Goal: Communication & Community: Share content

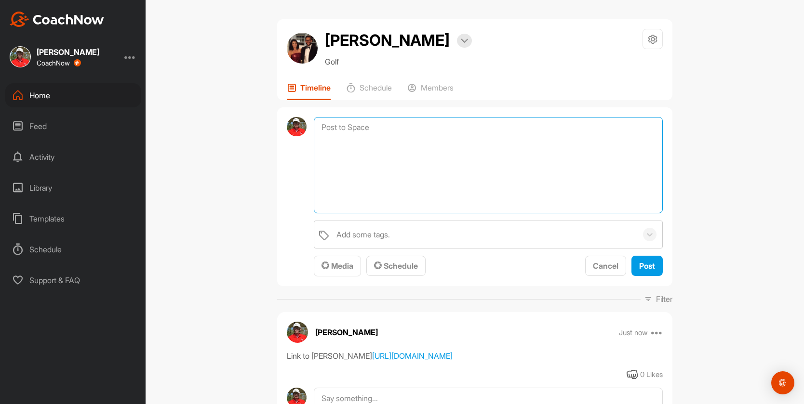
click at [338, 129] on textarea at bounding box center [488, 165] width 349 height 96
click at [342, 268] on span "Media" at bounding box center [338, 266] width 32 height 10
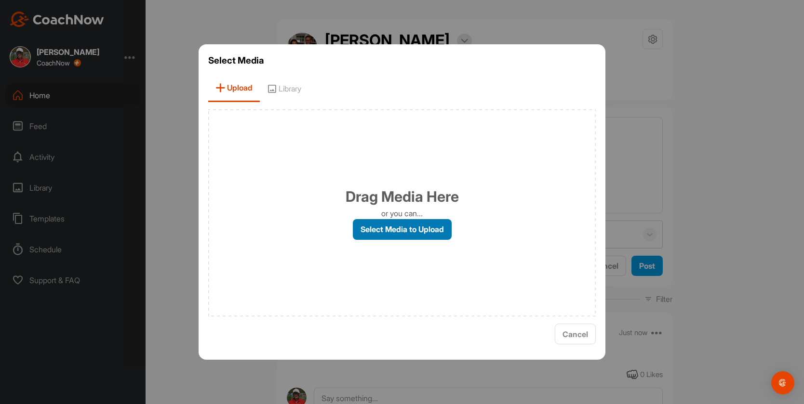
click at [387, 228] on label "Select Media to Upload" at bounding box center [402, 229] width 99 height 21
click at [0, 0] on input "Select Media to Upload" at bounding box center [0, 0] width 0 height 0
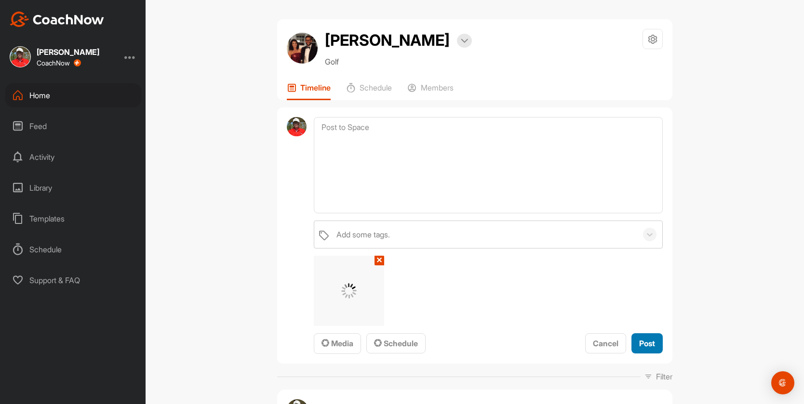
click at [651, 344] on span "Post" at bounding box center [647, 344] width 16 height 10
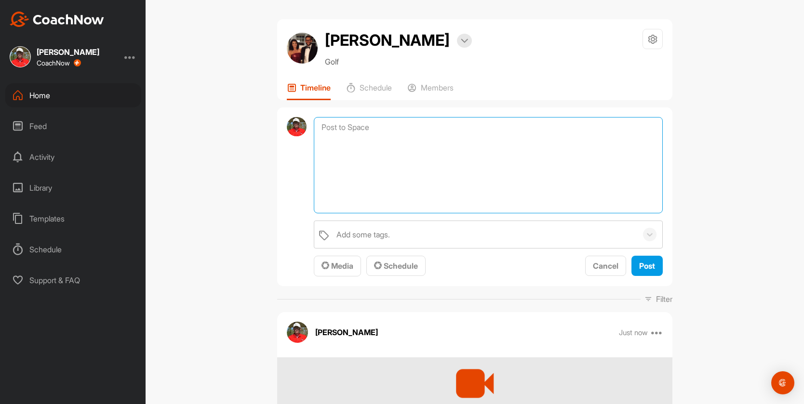
click at [422, 121] on textarea at bounding box center [488, 165] width 349 height 96
click at [337, 269] on span "Media" at bounding box center [338, 266] width 32 height 10
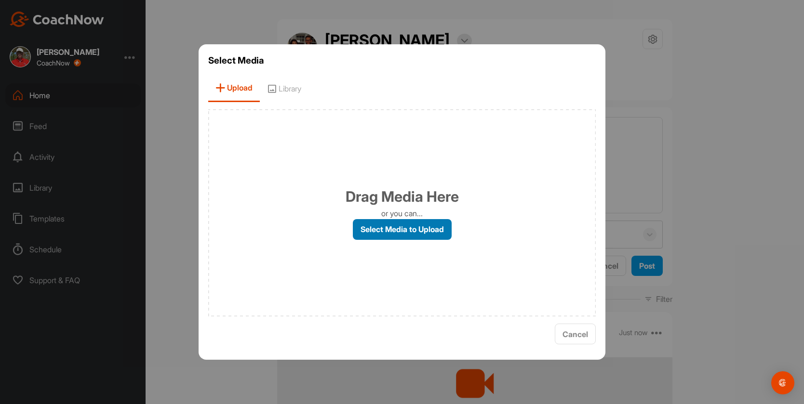
click at [380, 233] on label "Select Media to Upload" at bounding box center [402, 229] width 99 height 21
click at [0, 0] on input "Select Media to Upload" at bounding box center [0, 0] width 0 height 0
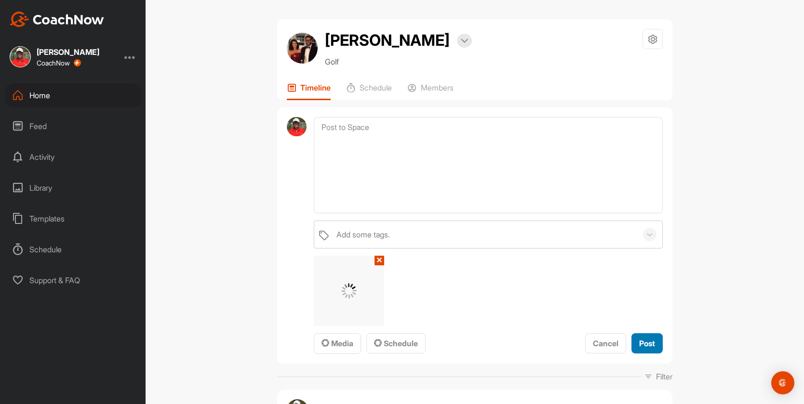
click at [645, 339] on span "Post" at bounding box center [647, 344] width 16 height 10
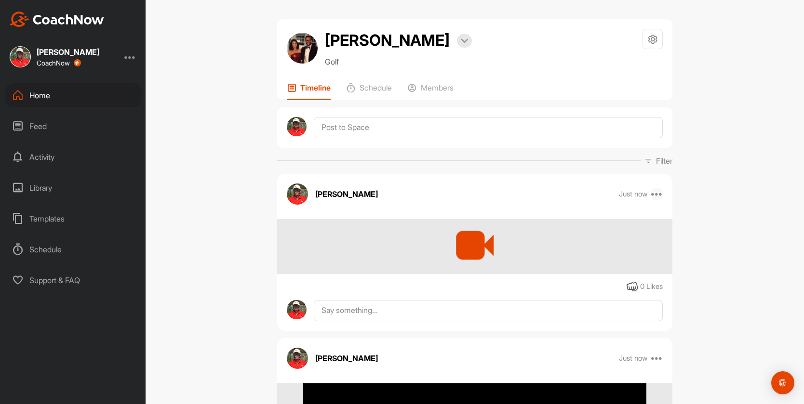
click at [653, 192] on icon at bounding box center [657, 194] width 12 height 12
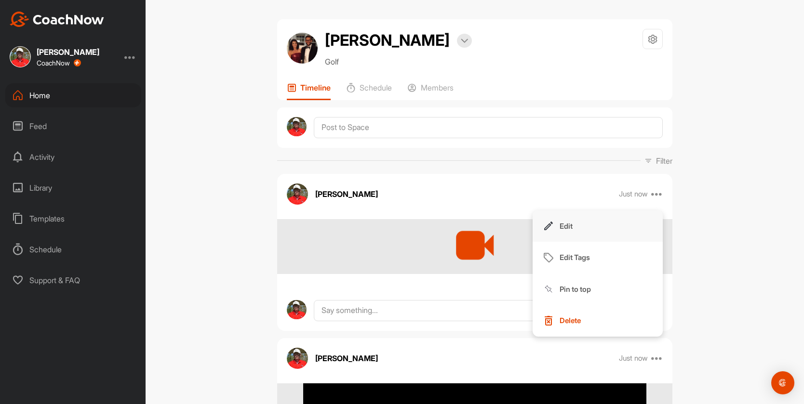
click at [565, 222] on p "Edit" at bounding box center [566, 226] width 13 height 10
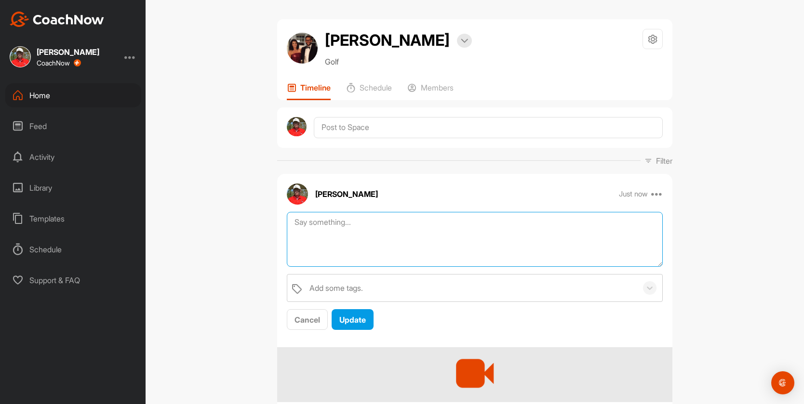
click at [335, 228] on textarea at bounding box center [475, 239] width 376 height 55
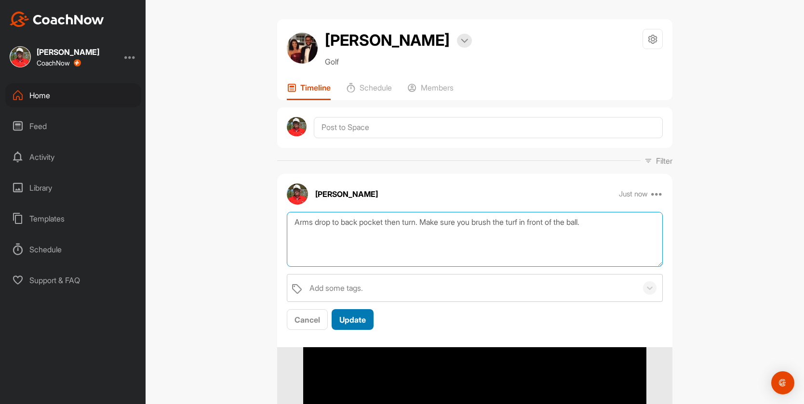
type textarea "Arms drop to back pocket then turn. Make sure you brush the turf in front of th…"
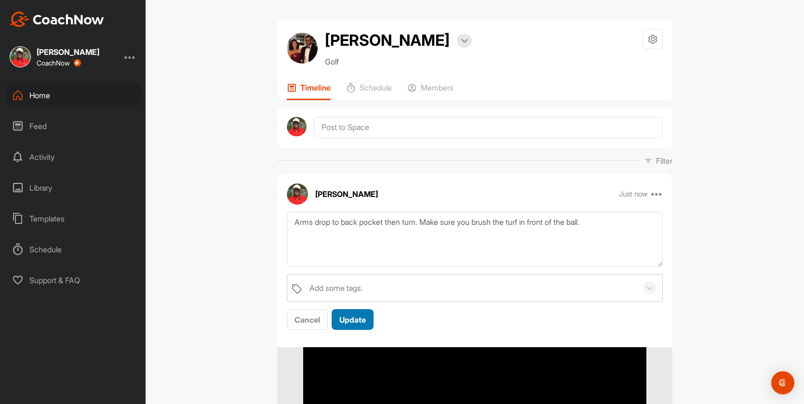
click at [346, 318] on span "Update" at bounding box center [352, 320] width 27 height 10
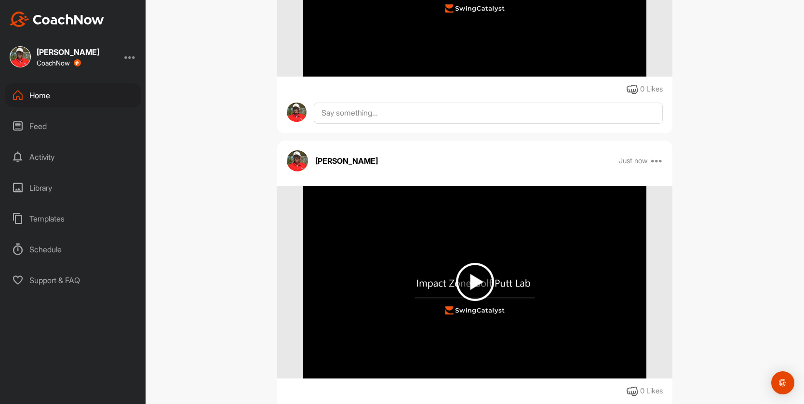
scroll to position [386, 0]
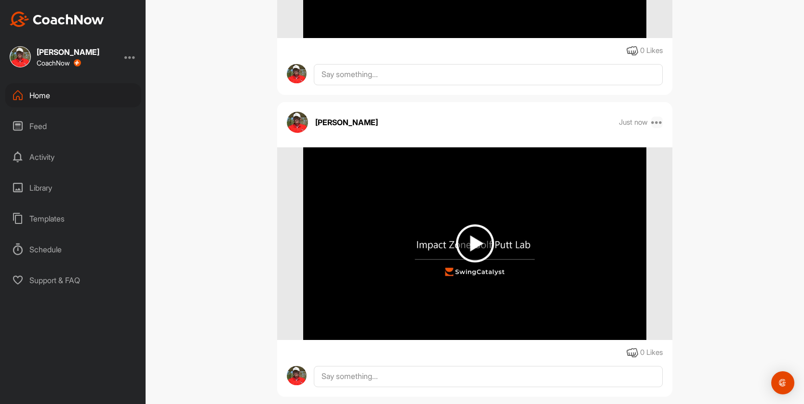
click at [656, 122] on icon at bounding box center [657, 123] width 12 height 12
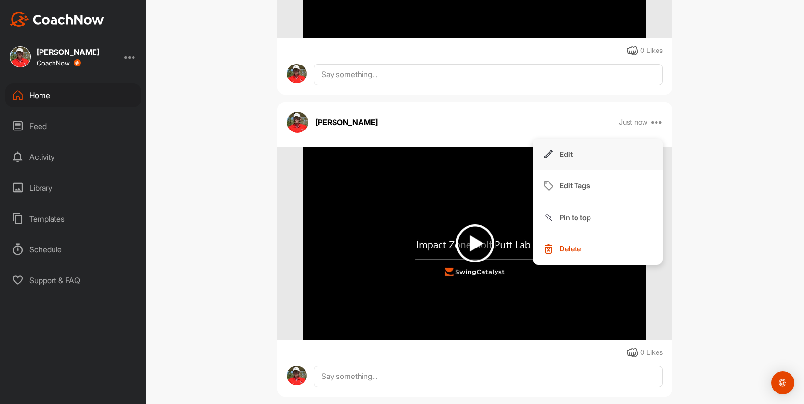
click at [562, 153] on p "Edit" at bounding box center [566, 154] width 13 height 10
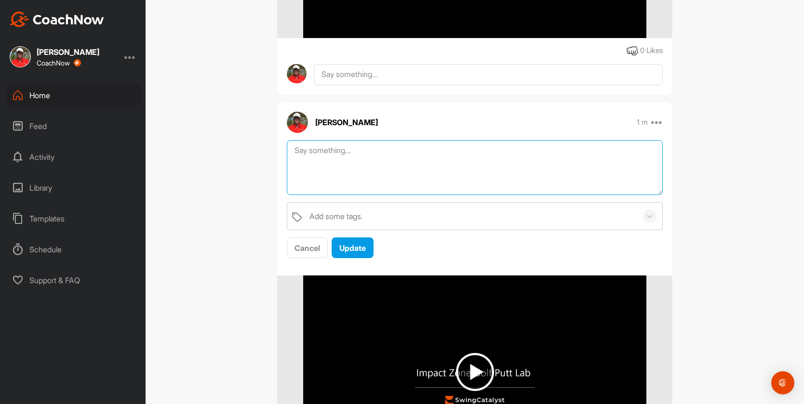
click at [326, 171] on textarea at bounding box center [475, 167] width 376 height 55
click at [410, 149] on textarea "Again arms drop like [PERSON_NAME] the" at bounding box center [475, 167] width 376 height 55
click at [452, 153] on textarea "Again arms drop like [PERSON_NAME] the" at bounding box center [475, 167] width 376 height 55
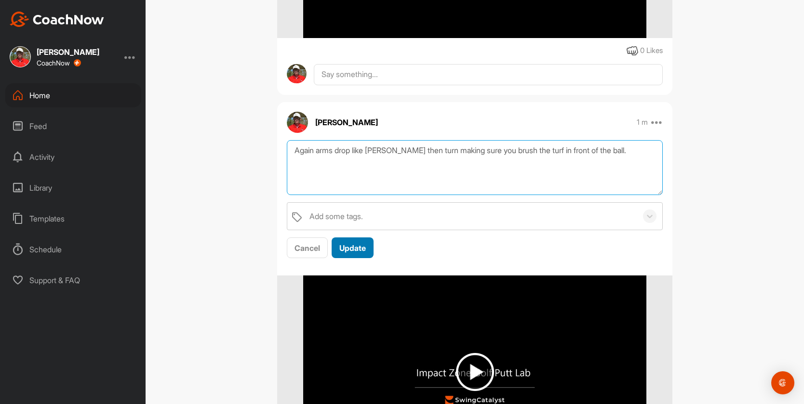
type textarea "Again arms drop like [PERSON_NAME] then turn making sure you brush the turf in …"
drag, startPoint x: 350, startPoint y: 252, endPoint x: 354, endPoint y: 248, distance: 5.5
click at [351, 253] on span "Update" at bounding box center [352, 248] width 27 height 10
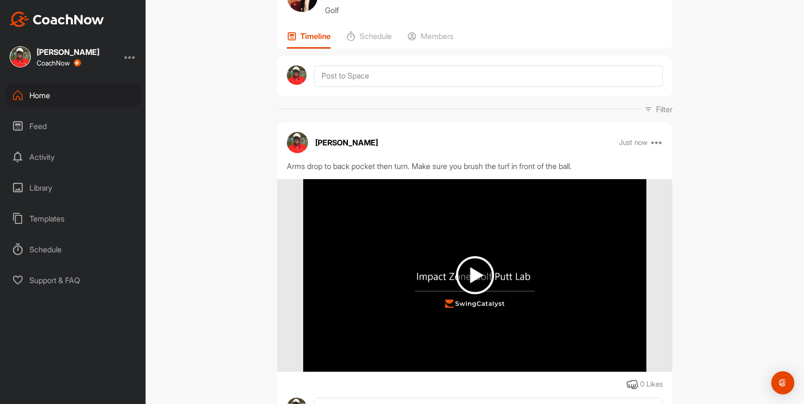
scroll to position [0, 0]
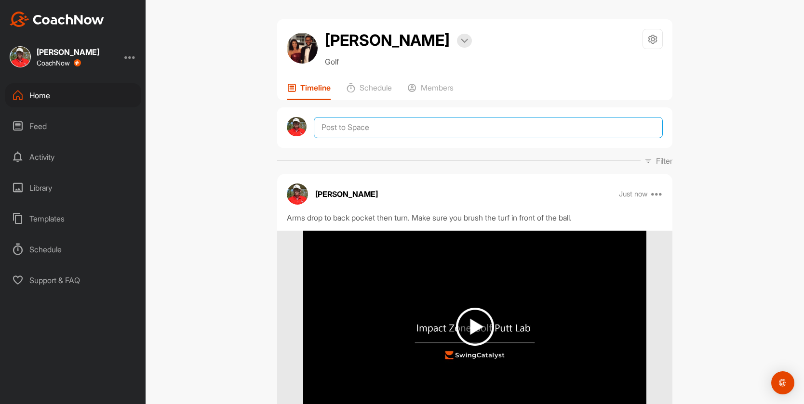
click at [344, 125] on textarea at bounding box center [488, 127] width 349 height 21
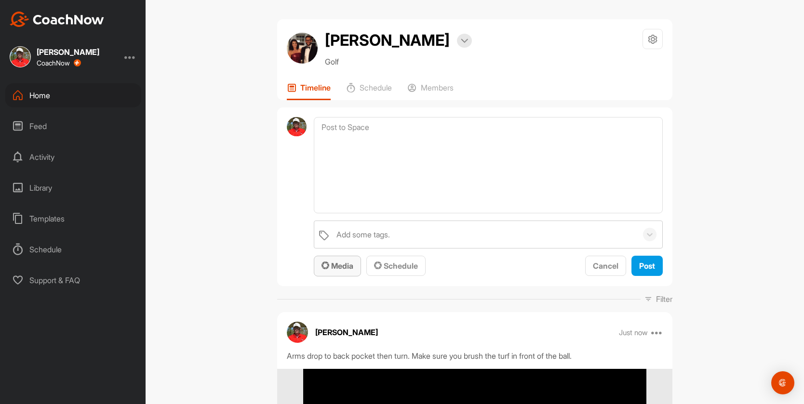
click at [341, 262] on span "Media" at bounding box center [338, 266] width 32 height 10
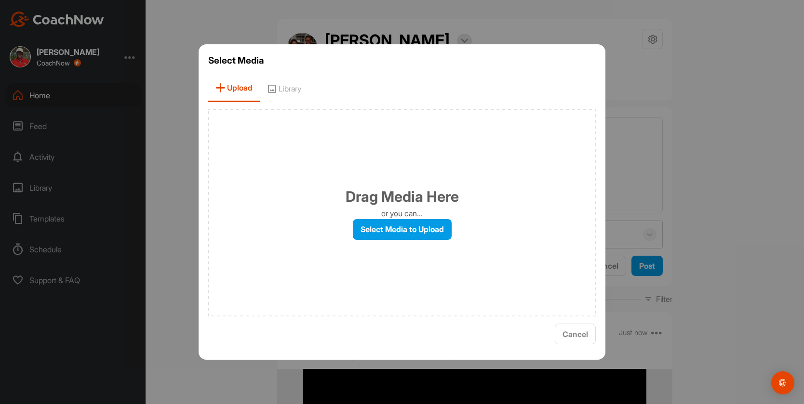
click at [388, 241] on div "Drag Media Here or you can... Select Media to Upload" at bounding box center [402, 212] width 388 height 207
click at [386, 234] on label "Select Media to Upload" at bounding box center [402, 229] width 99 height 21
click at [0, 0] on input "Select Media to Upload" at bounding box center [0, 0] width 0 height 0
click at [357, 233] on label "Select Media to Upload" at bounding box center [402, 229] width 99 height 21
click at [0, 0] on input "Select Media to Upload" at bounding box center [0, 0] width 0 height 0
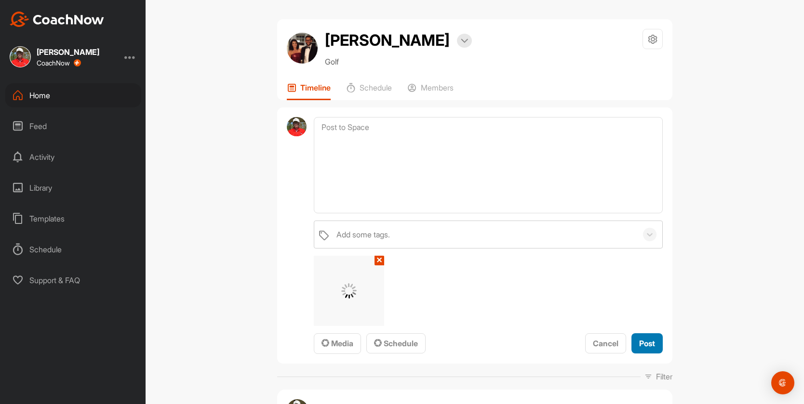
click at [640, 345] on span "Post" at bounding box center [647, 344] width 16 height 10
